Goal: Transaction & Acquisition: Subscribe to service/newsletter

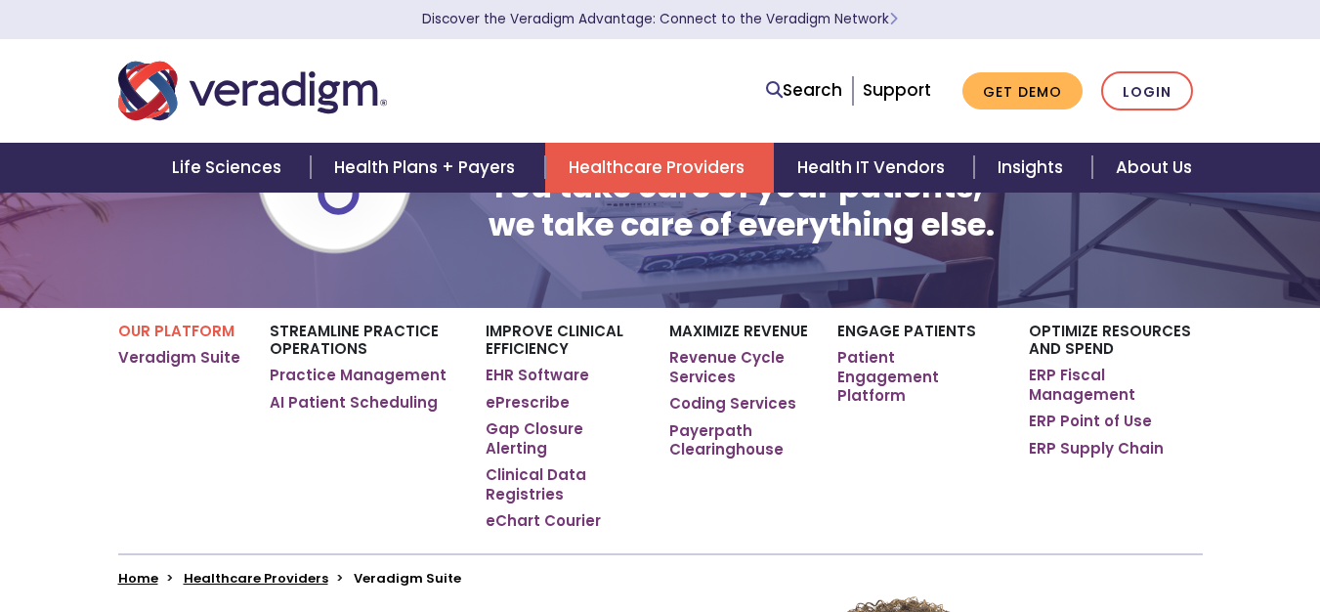
scroll to position [169, 0]
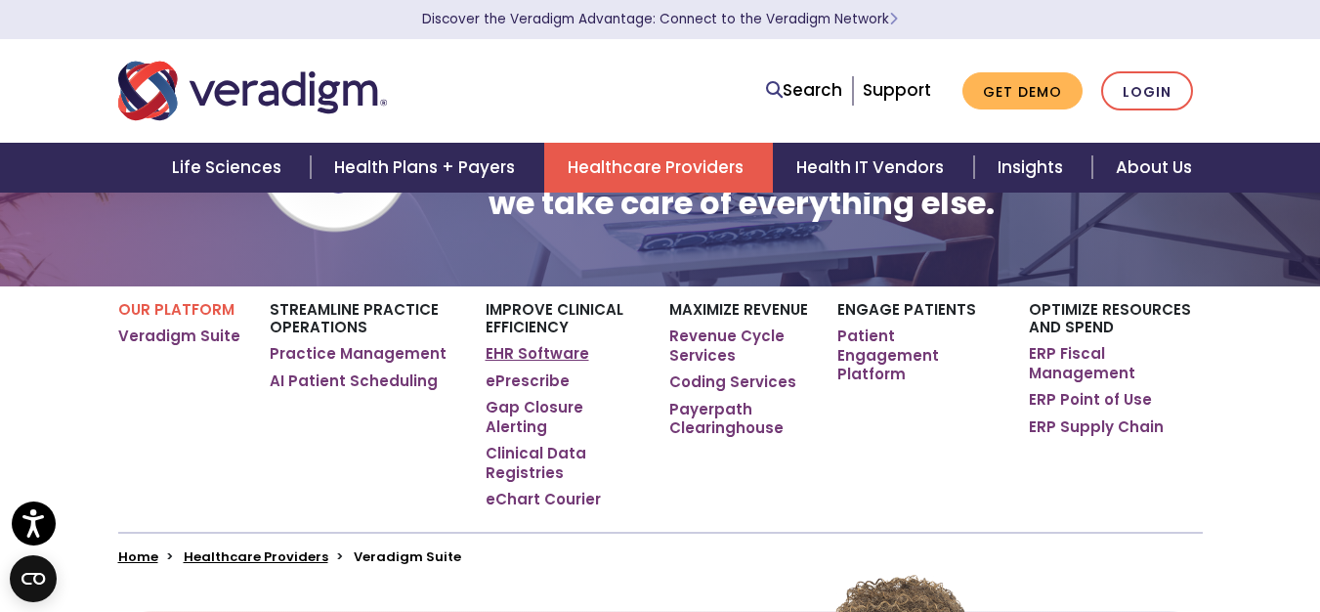
click at [527, 360] on link "EHR Software" at bounding box center [538, 354] width 104 height 20
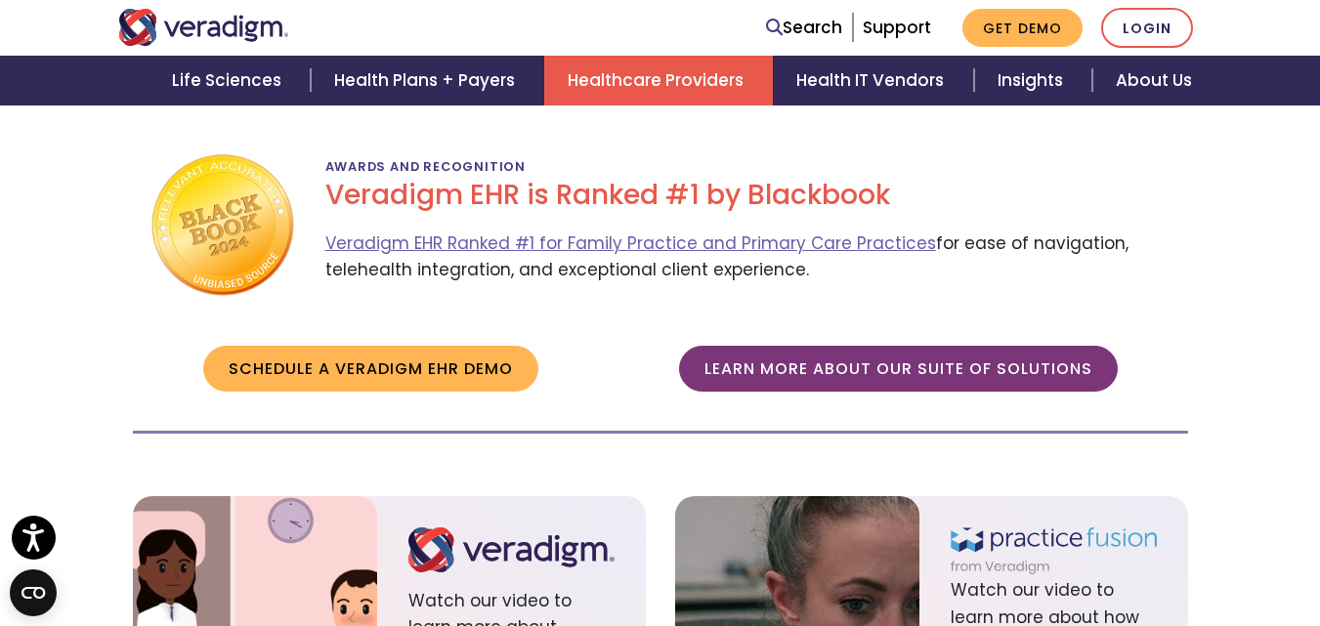
scroll to position [2279, 0]
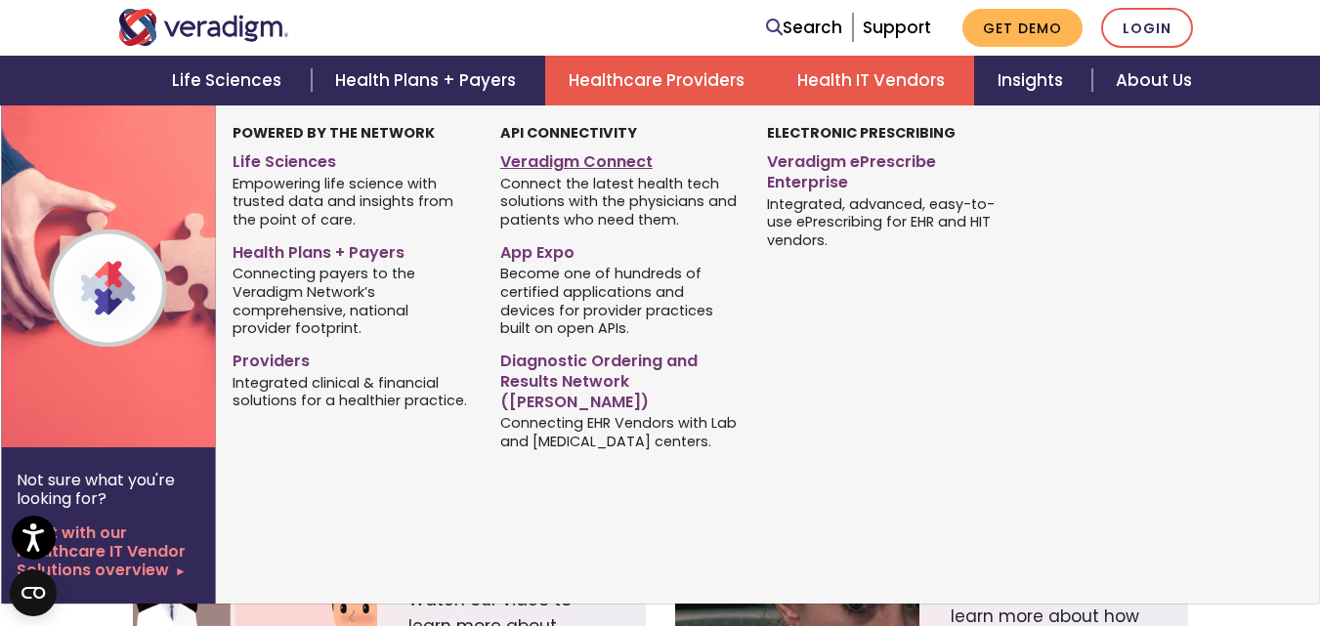
click at [556, 155] on link "Veradigm Connect" at bounding box center [618, 159] width 237 height 28
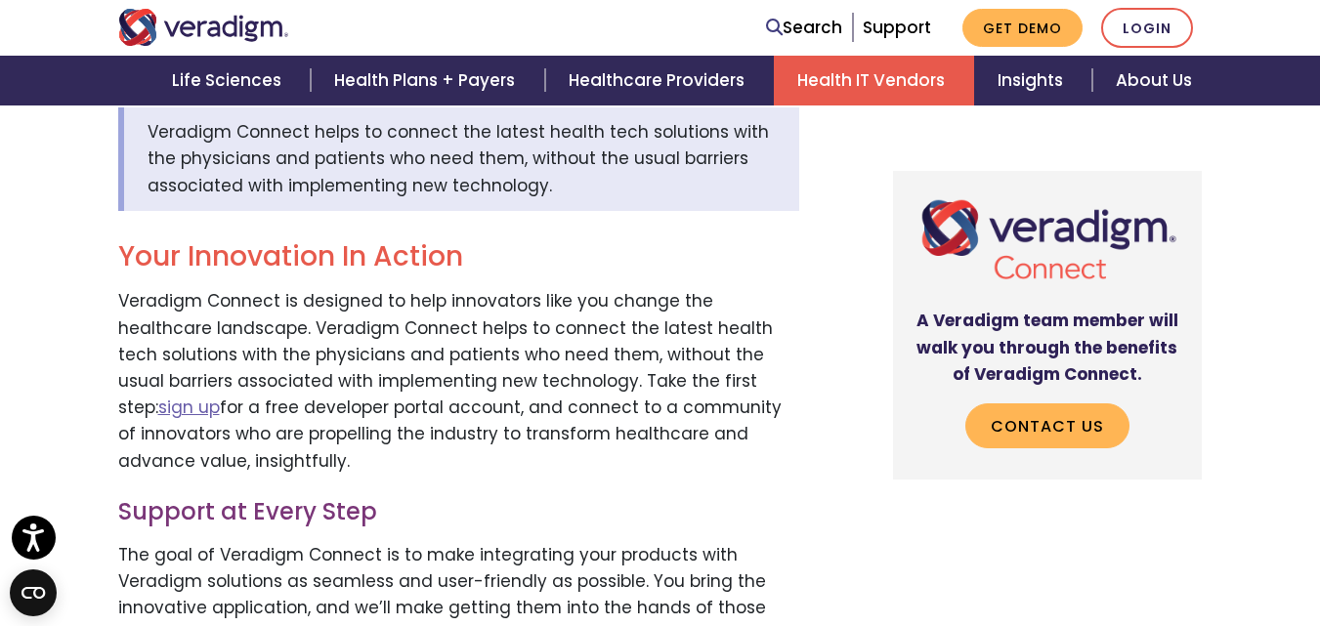
scroll to position [596, 0]
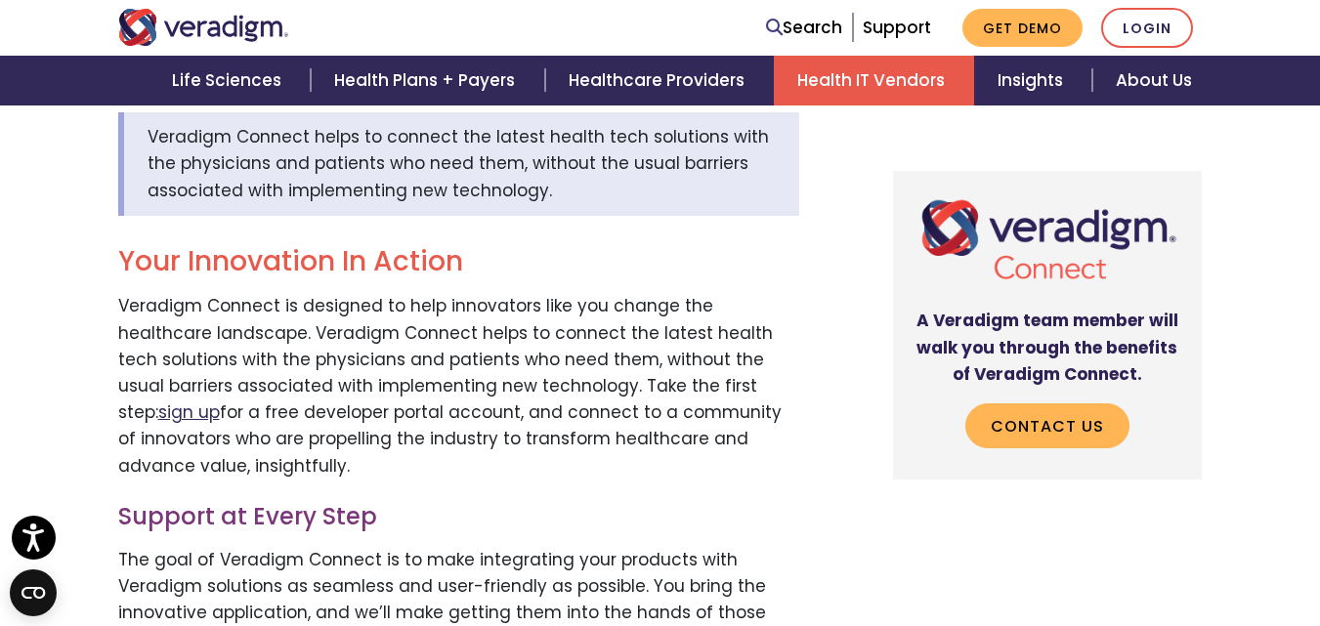
click at [220, 401] on link "sign up" at bounding box center [189, 412] width 62 height 23
